Goal: Find contact information: Find contact information

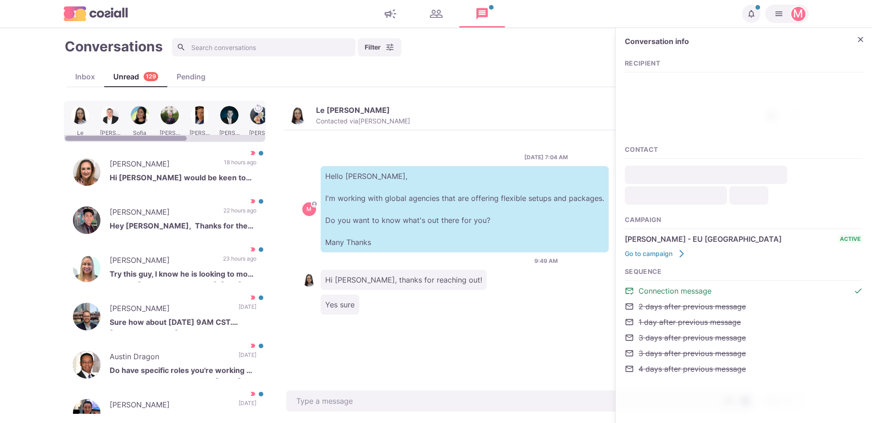
click at [204, 114] on div at bounding box center [200, 122] width 28 height 36
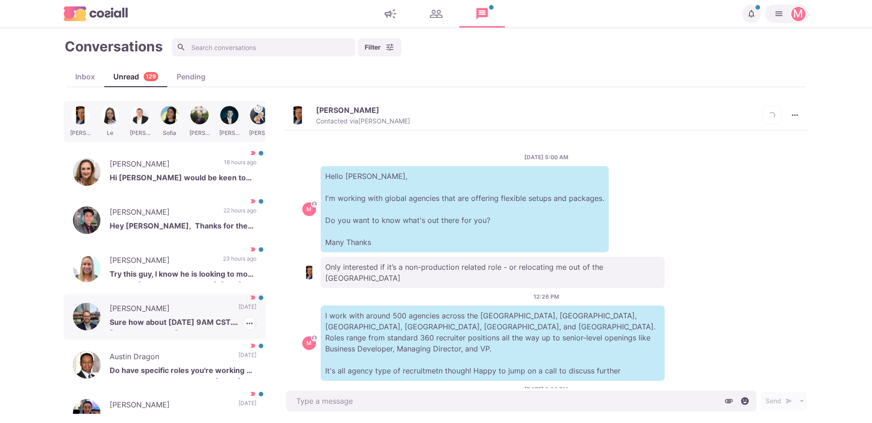
scroll to position [193, 0]
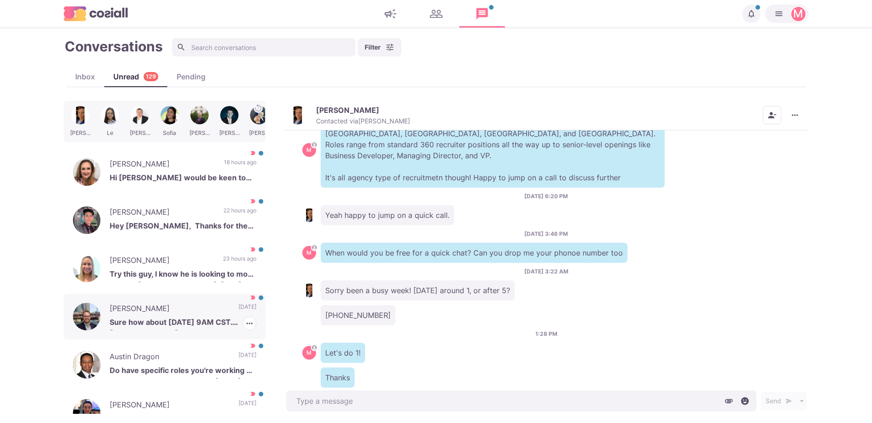
click at [183, 316] on p "Sure how about [DATE] 9AM CST. [PHONE_NUMBER]" at bounding box center [183, 323] width 147 height 14
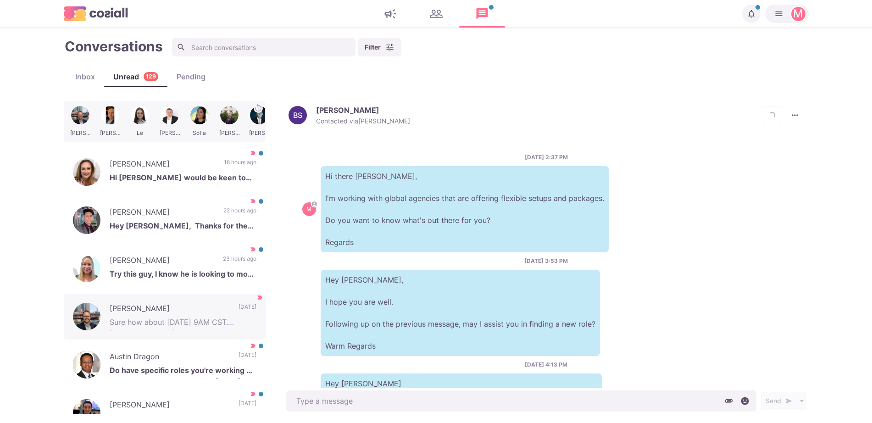
scroll to position [229, 0]
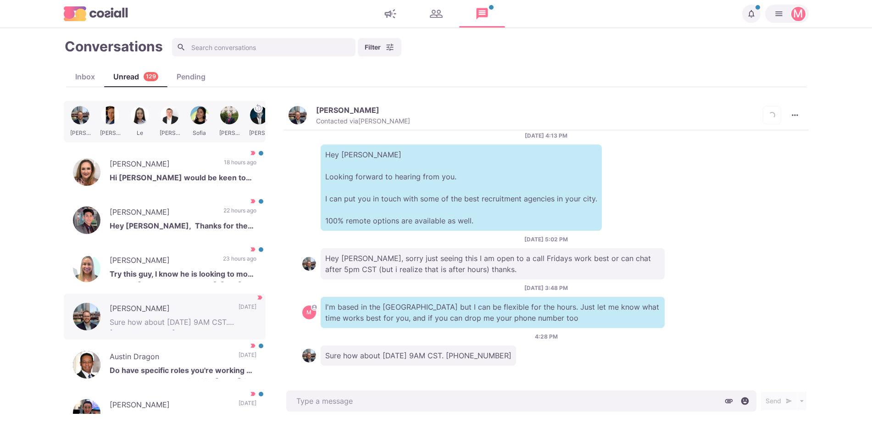
click at [301, 119] on img "button" at bounding box center [297, 115] width 18 height 18
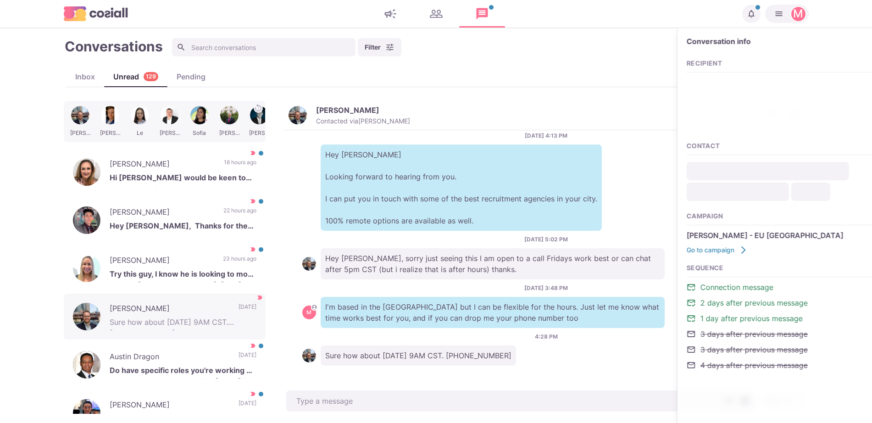
click at [300, 117] on img "button" at bounding box center [297, 115] width 18 height 18
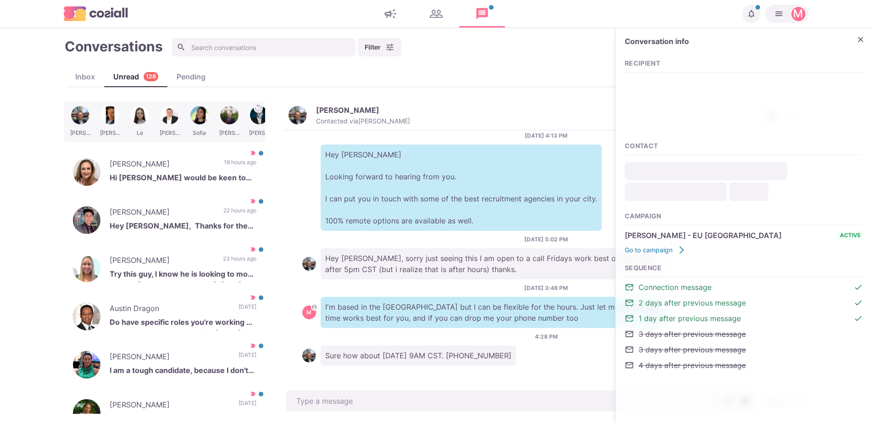
type textarea "x"
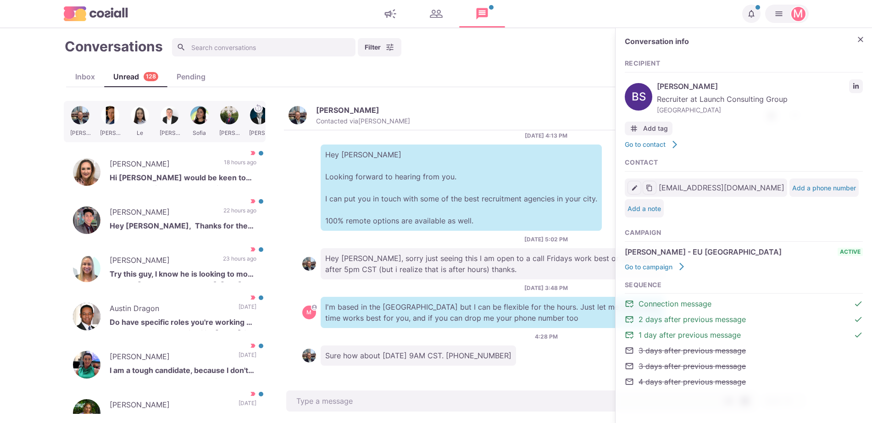
type input "[EMAIL_ADDRESS][DOMAIN_NAME]"
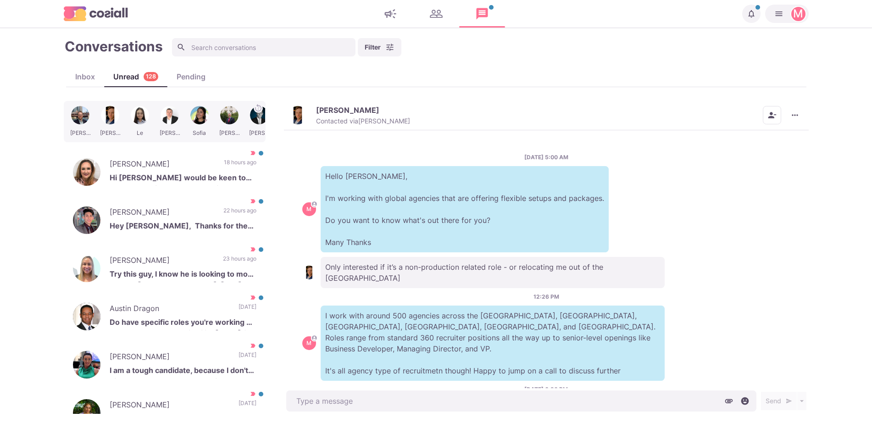
scroll to position [193, 0]
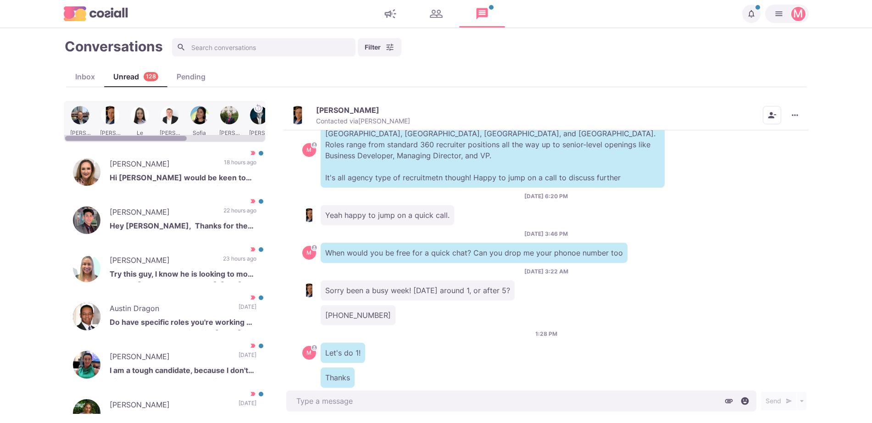
click at [98, 125] on div at bounding box center [110, 122] width 28 height 36
click at [111, 118] on div at bounding box center [110, 122] width 28 height 36
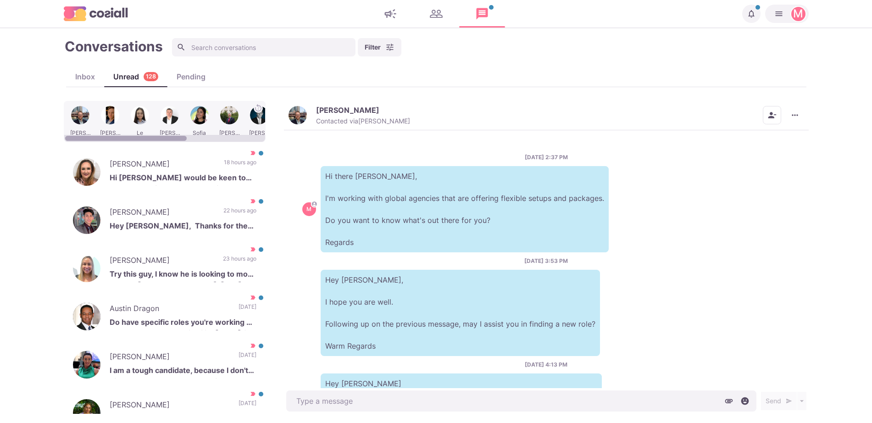
scroll to position [229, 0]
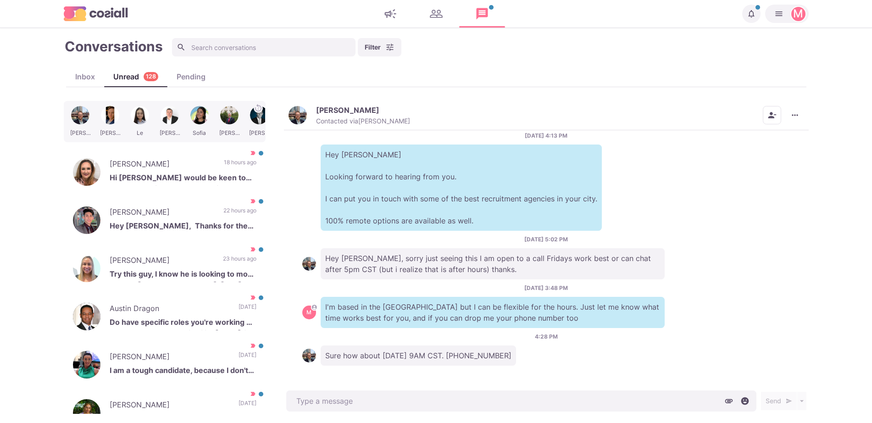
click at [305, 103] on div "[PERSON_NAME] Contacted via [PERSON_NAME] [PERSON_NAME] as Unread Mark as Not I…" at bounding box center [546, 115] width 525 height 29
click at [305, 109] on img "button" at bounding box center [297, 115] width 18 height 18
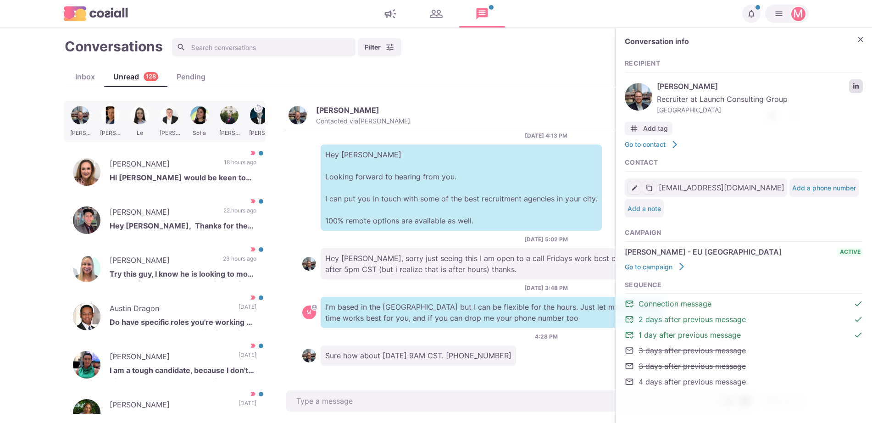
click at [851, 85] on link "LinkedIn profile link" at bounding box center [856, 86] width 14 height 14
type textarea "x"
